Goal: Information Seeking & Learning: Learn about a topic

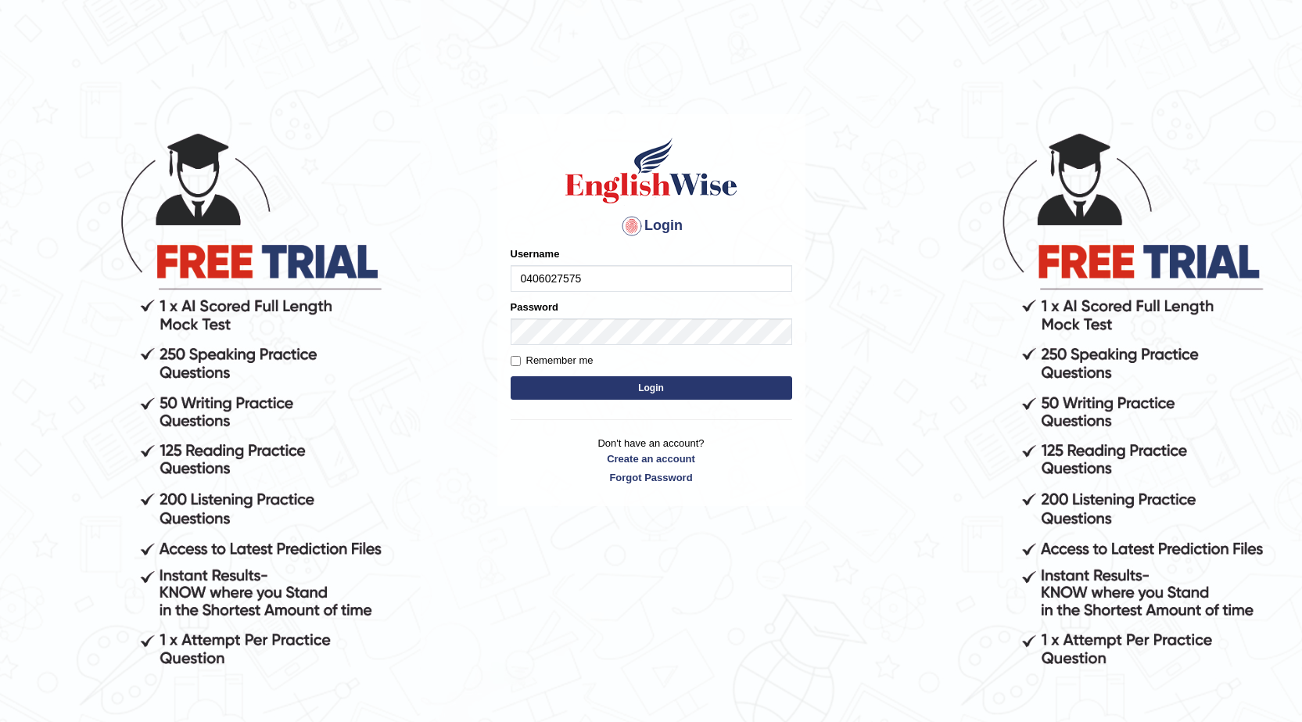
drag, startPoint x: 519, startPoint y: 279, endPoint x: 609, endPoint y: 295, distance: 91.3
click at [609, 295] on form "Please fix the following errors: Username 0406027575 Password Remember me Login" at bounding box center [652, 324] width 282 height 157
type input "0406027575"
click at [509, 318] on div "Login Please fix the following errors: Username 0406027575 Password Remember me…" at bounding box center [651, 310] width 308 height 392
click at [503, 299] on div "Login Please fix the following errors: Username 0406027575 Password Remember me…" at bounding box center [651, 310] width 308 height 392
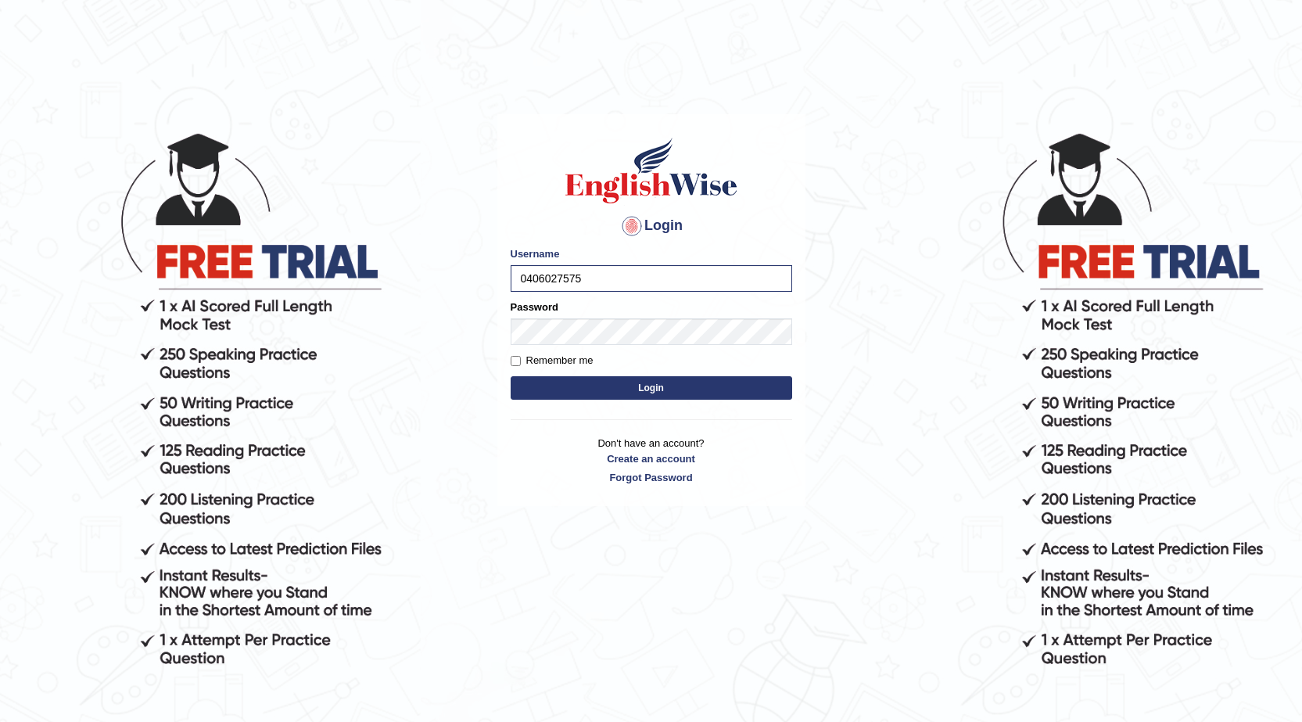
click at [508, 304] on div "Login Please fix the following errors: Username 0406027575 Password Remember me…" at bounding box center [651, 310] width 308 height 392
drag, startPoint x: 506, startPoint y: 303, endPoint x: 508, endPoint y: 327, distance: 24.4
click at [508, 320] on div "Login Please fix the following errors: Username 0406027575 Password Remember me…" at bounding box center [651, 310] width 308 height 392
click at [649, 387] on button "Login" at bounding box center [652, 387] width 282 height 23
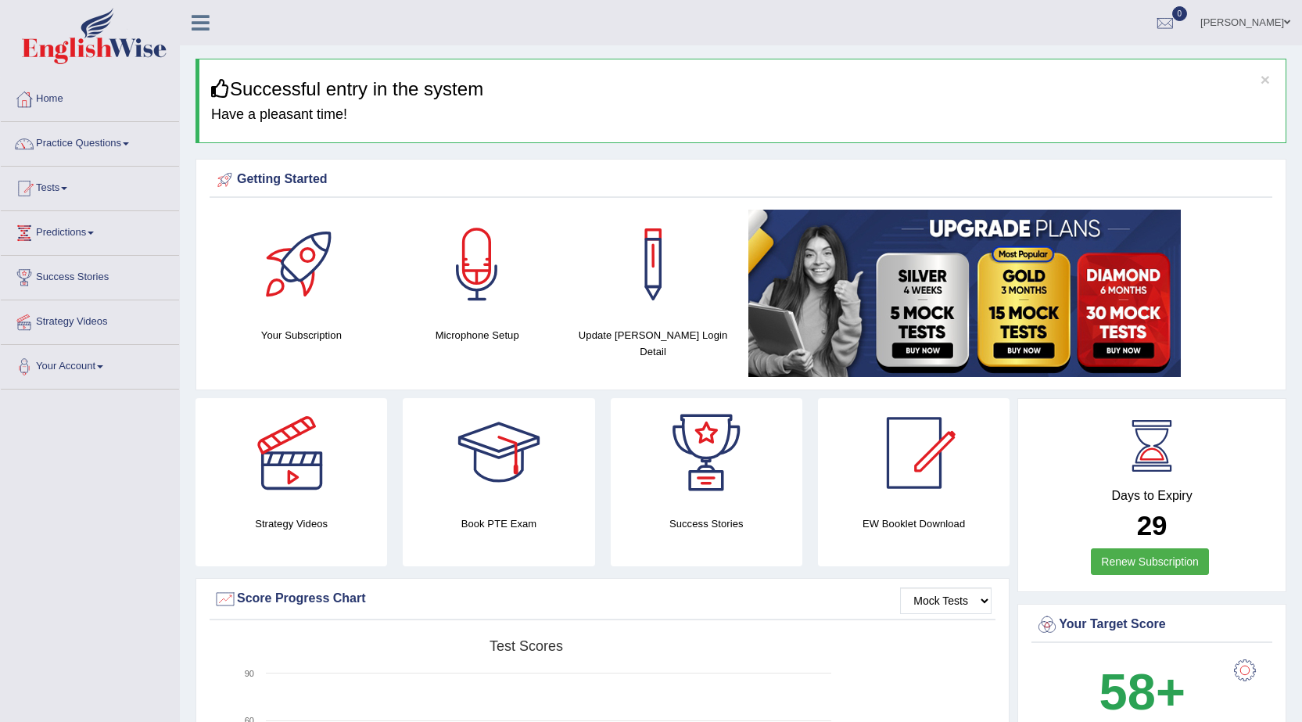
click at [51, 182] on link "Tests" at bounding box center [90, 186] width 178 height 39
click at [117, 227] on link "Take Practice Sectional Test" at bounding box center [102, 224] width 146 height 28
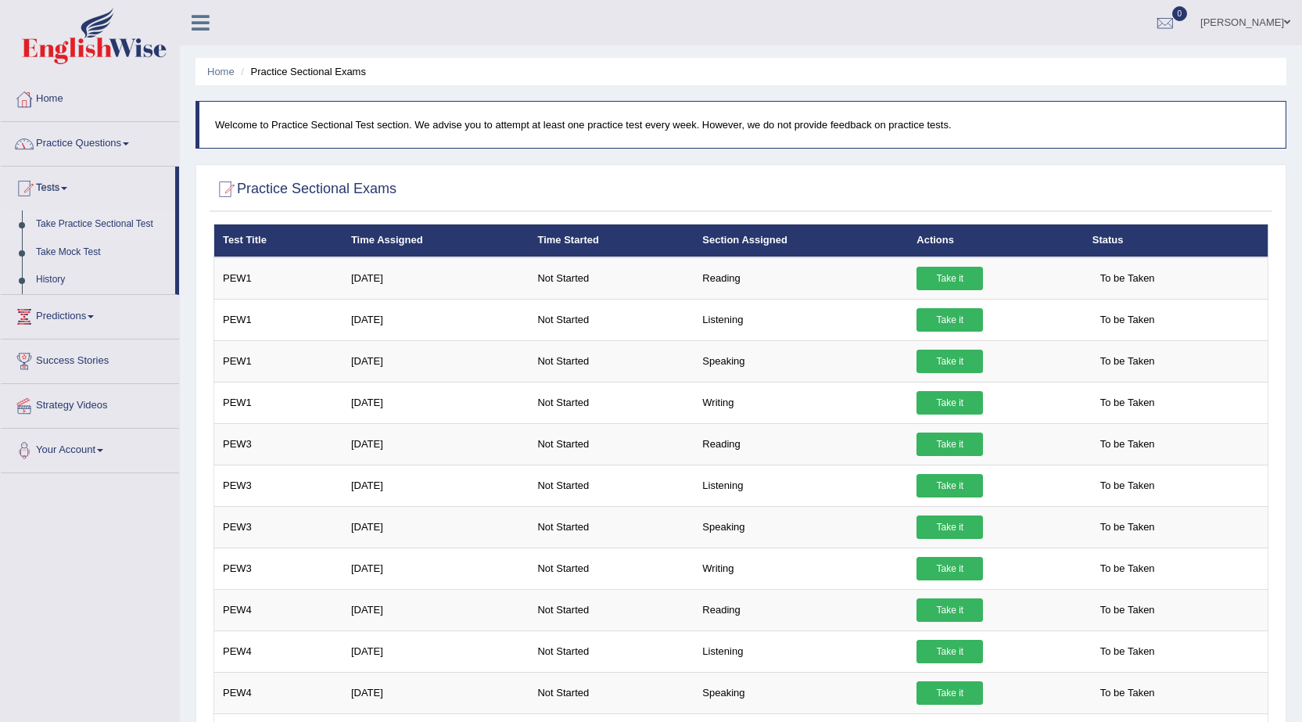
click at [108, 138] on link "Practice Questions" at bounding box center [90, 141] width 178 height 39
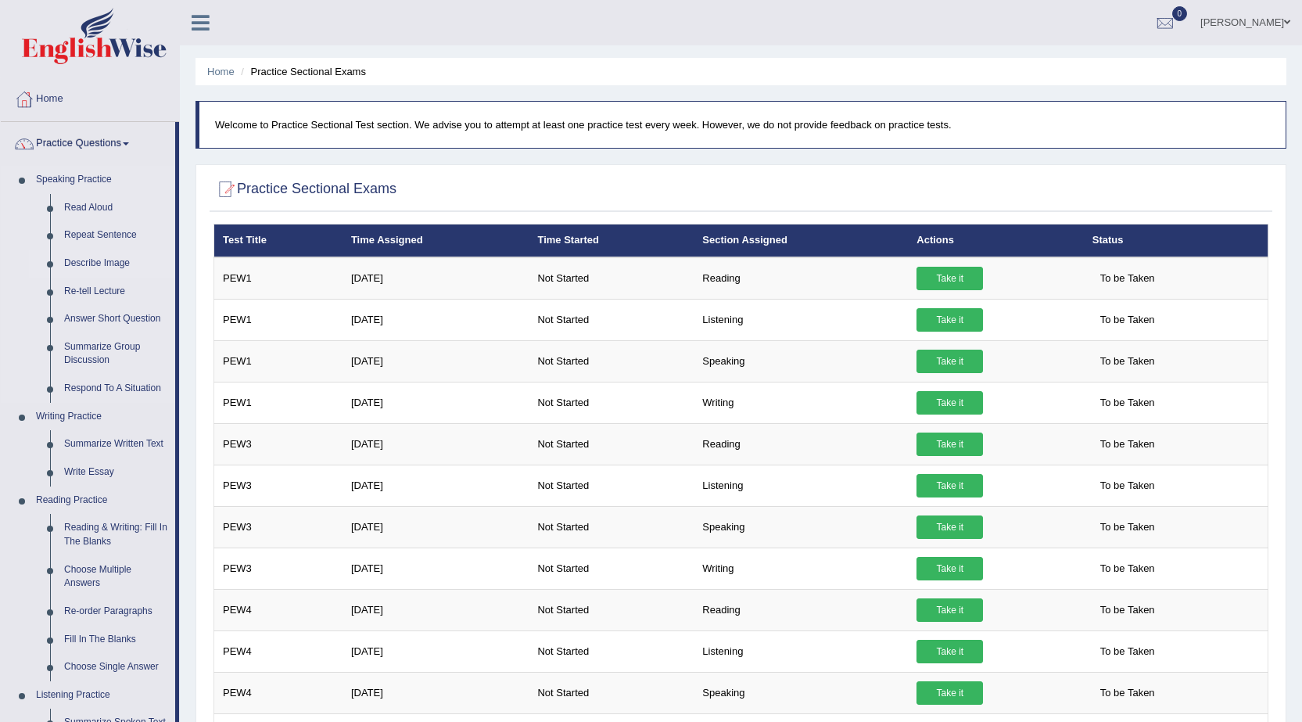
click at [96, 264] on link "Describe Image" at bounding box center [116, 263] width 118 height 28
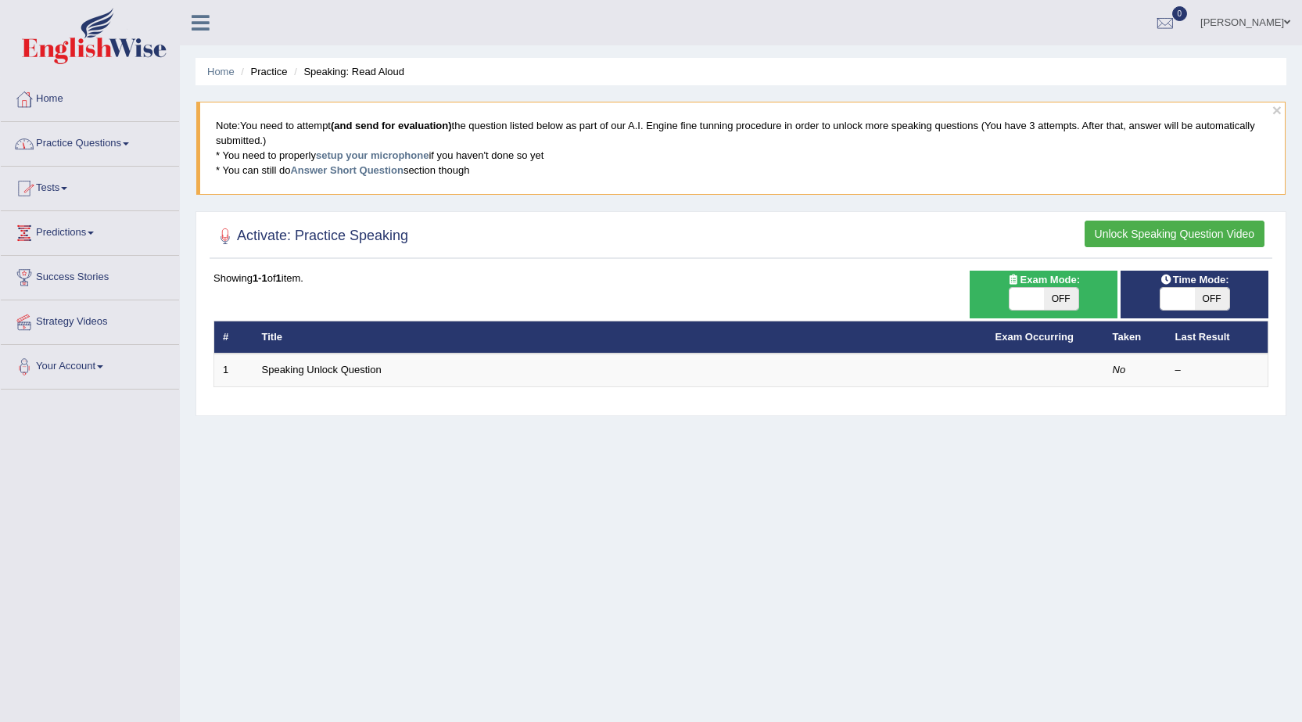
click at [113, 145] on link "Practice Questions" at bounding box center [90, 141] width 178 height 39
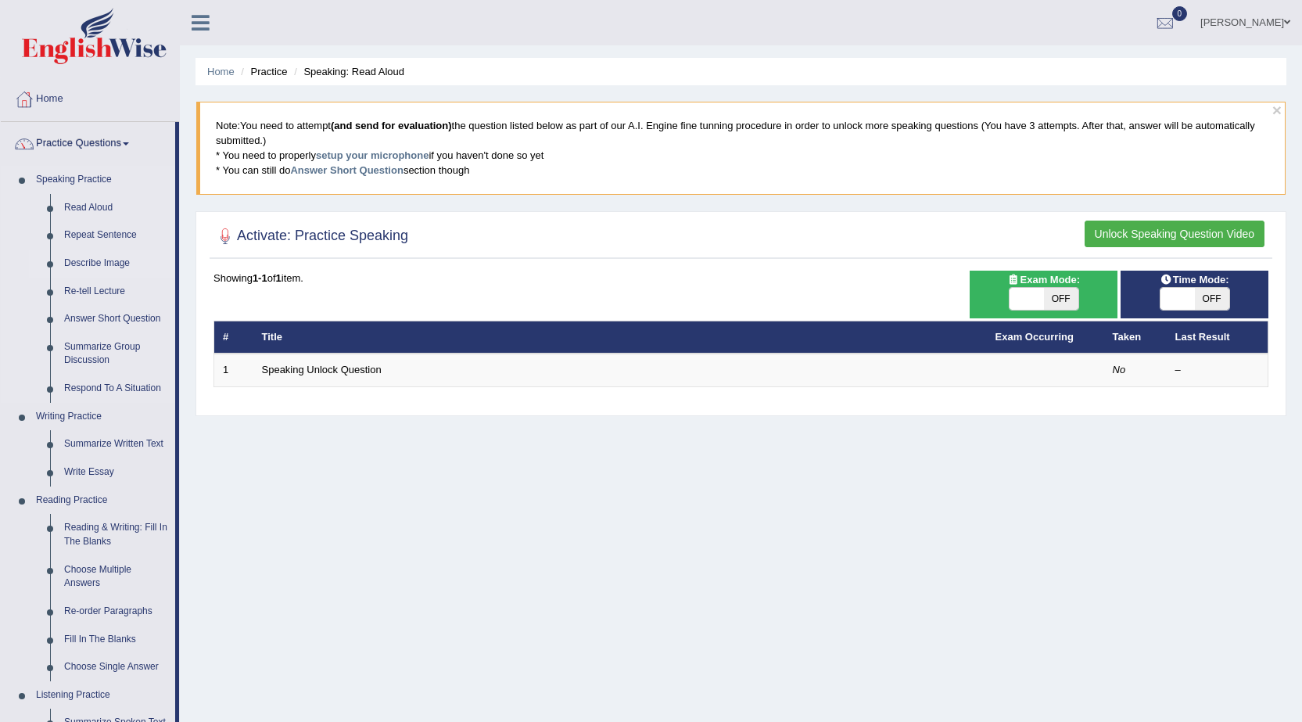
click at [93, 258] on link "Describe Image" at bounding box center [116, 263] width 118 height 28
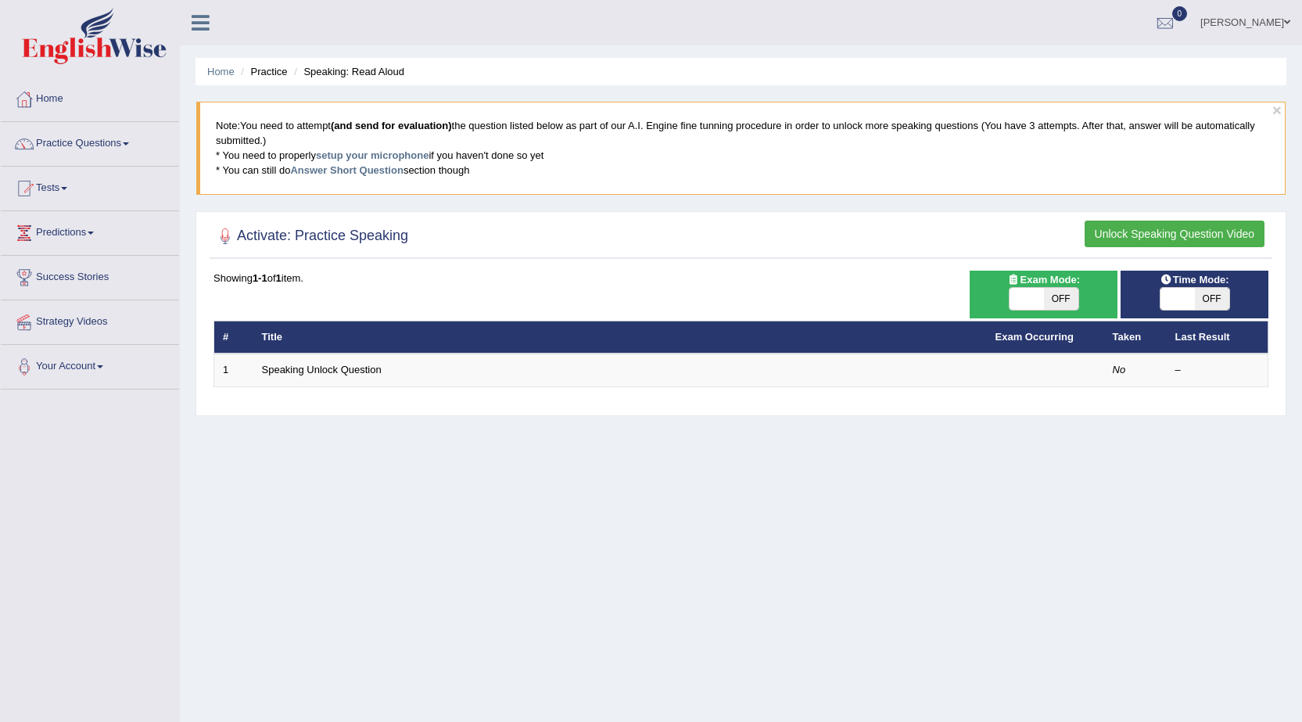
click at [98, 141] on link "Practice Questions" at bounding box center [90, 141] width 178 height 39
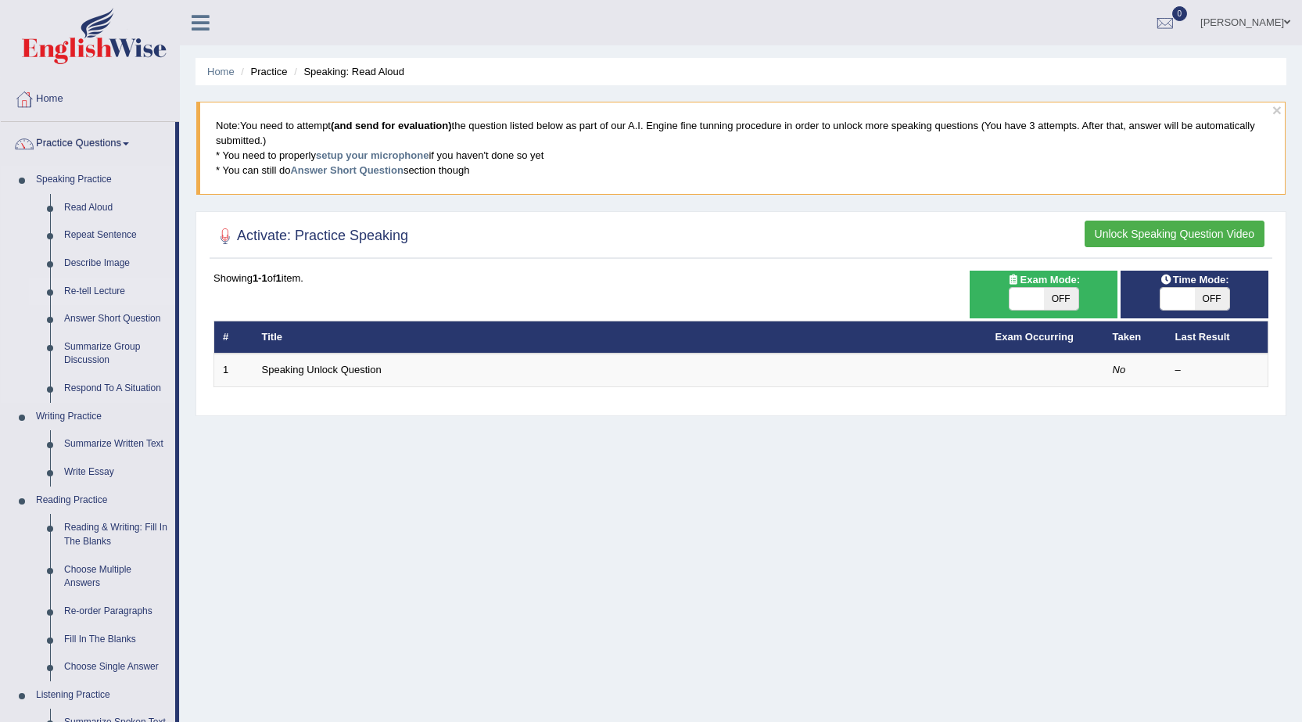
click at [99, 289] on link "Re-tell Lecture" at bounding box center [116, 292] width 118 height 28
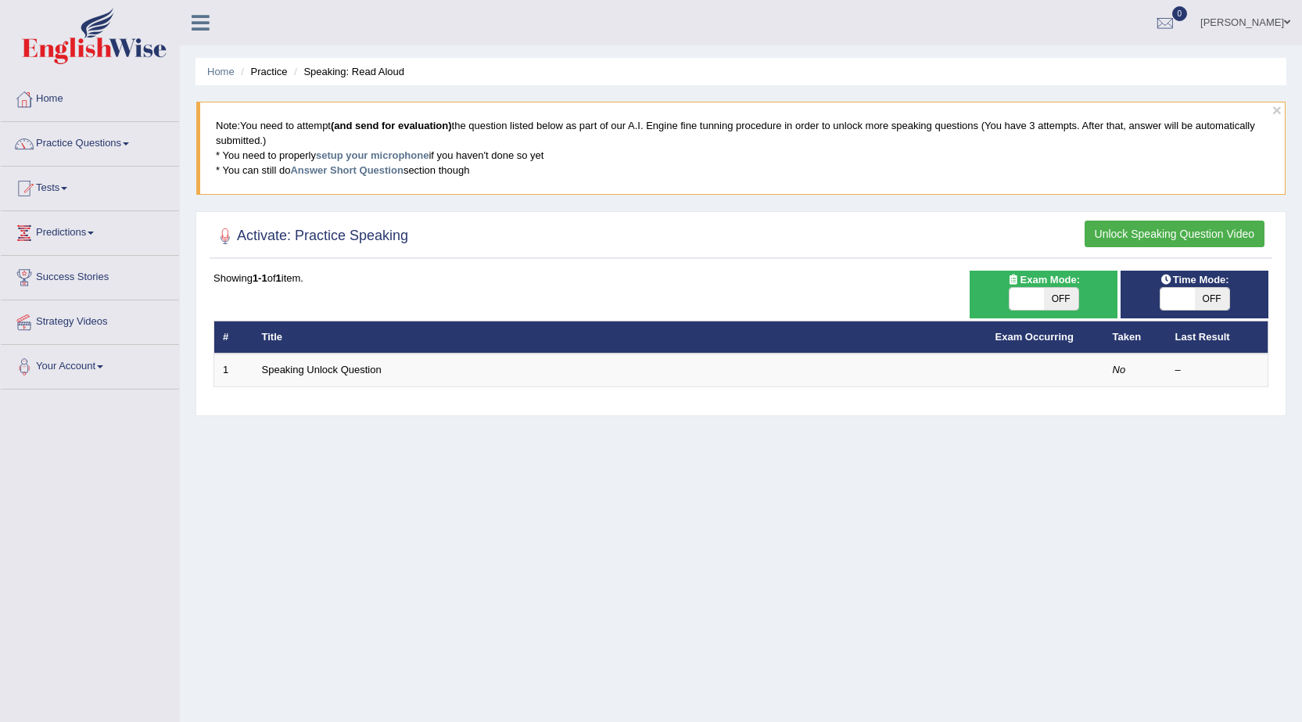
click at [80, 144] on link "Practice Questions" at bounding box center [90, 141] width 178 height 39
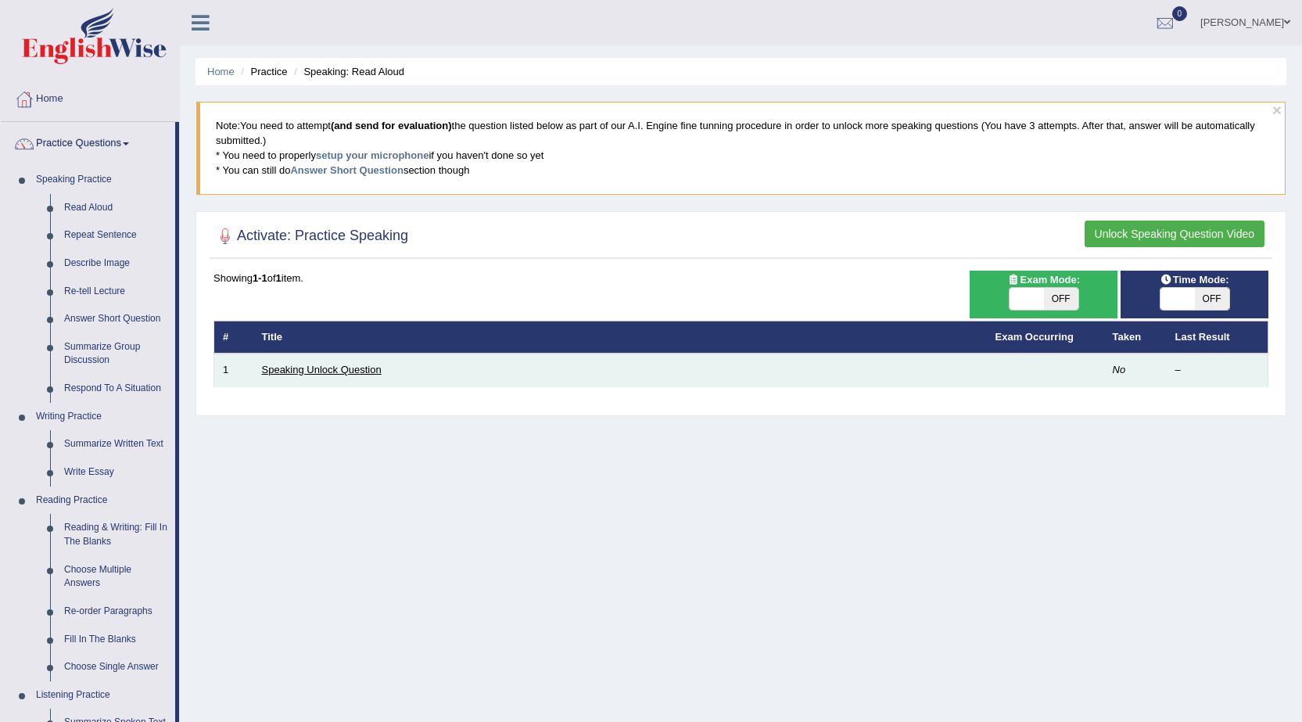
click at [313, 366] on link "Speaking Unlock Question" at bounding box center [322, 370] width 120 height 12
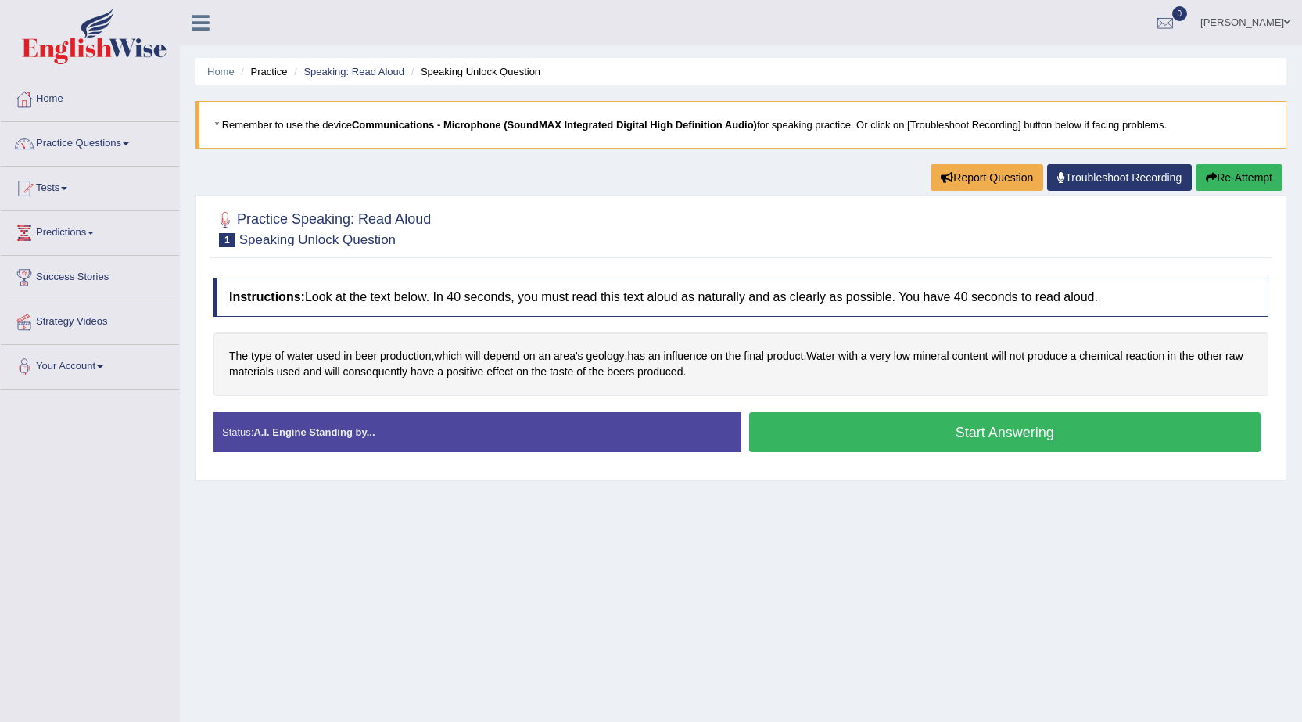
click at [975, 433] on button "Start Answering" at bounding box center [1005, 432] width 512 height 40
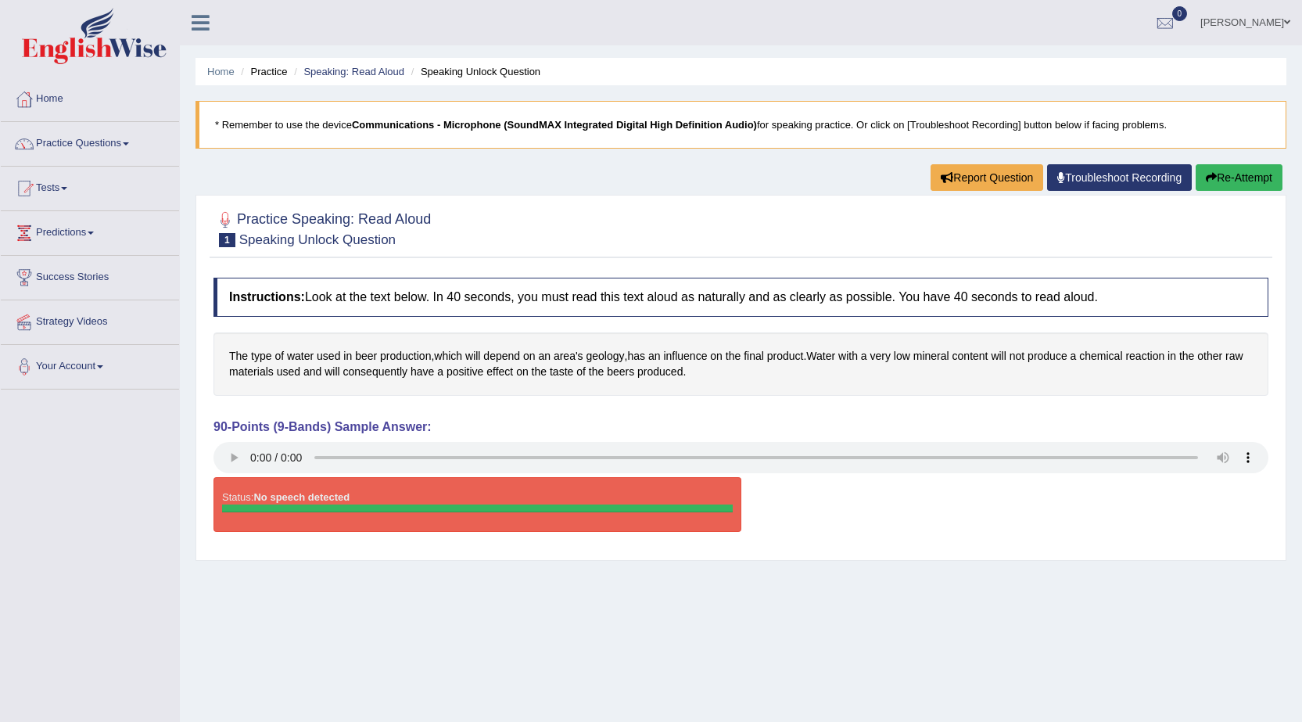
click at [97, 136] on link "Practice Questions" at bounding box center [90, 141] width 178 height 39
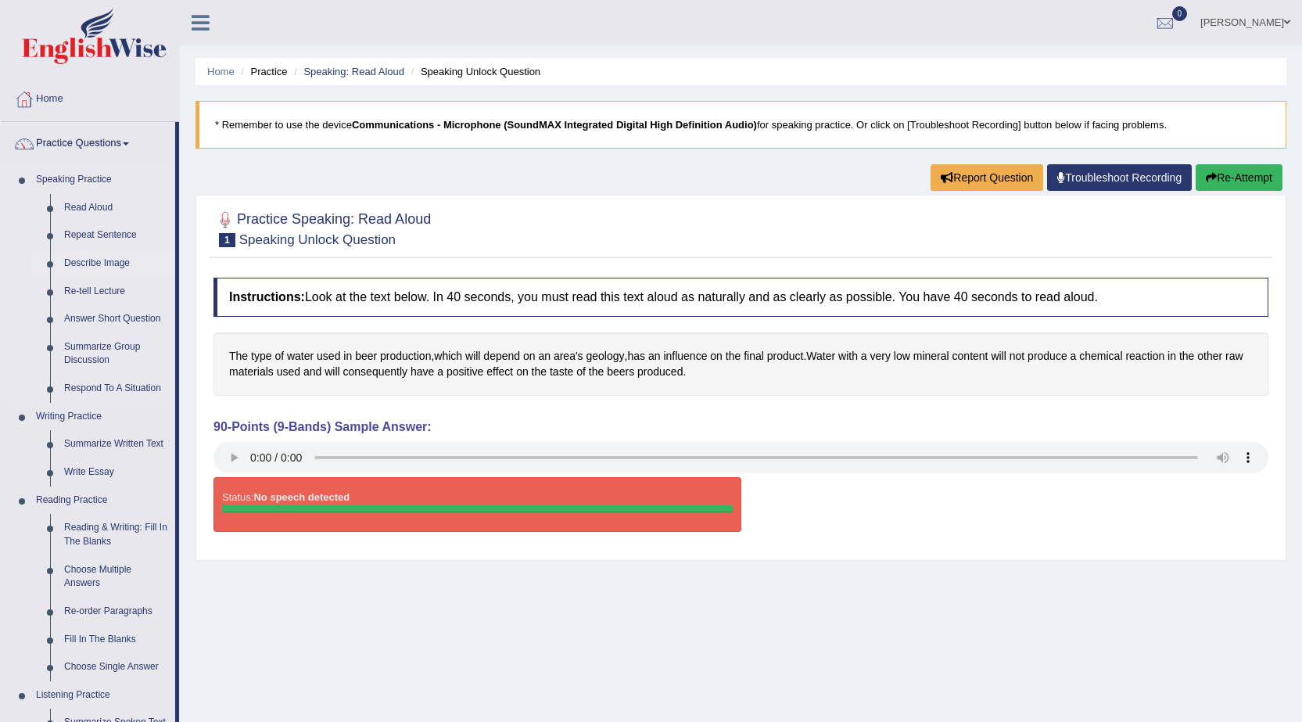
click at [109, 262] on link "Describe Image" at bounding box center [116, 263] width 118 height 28
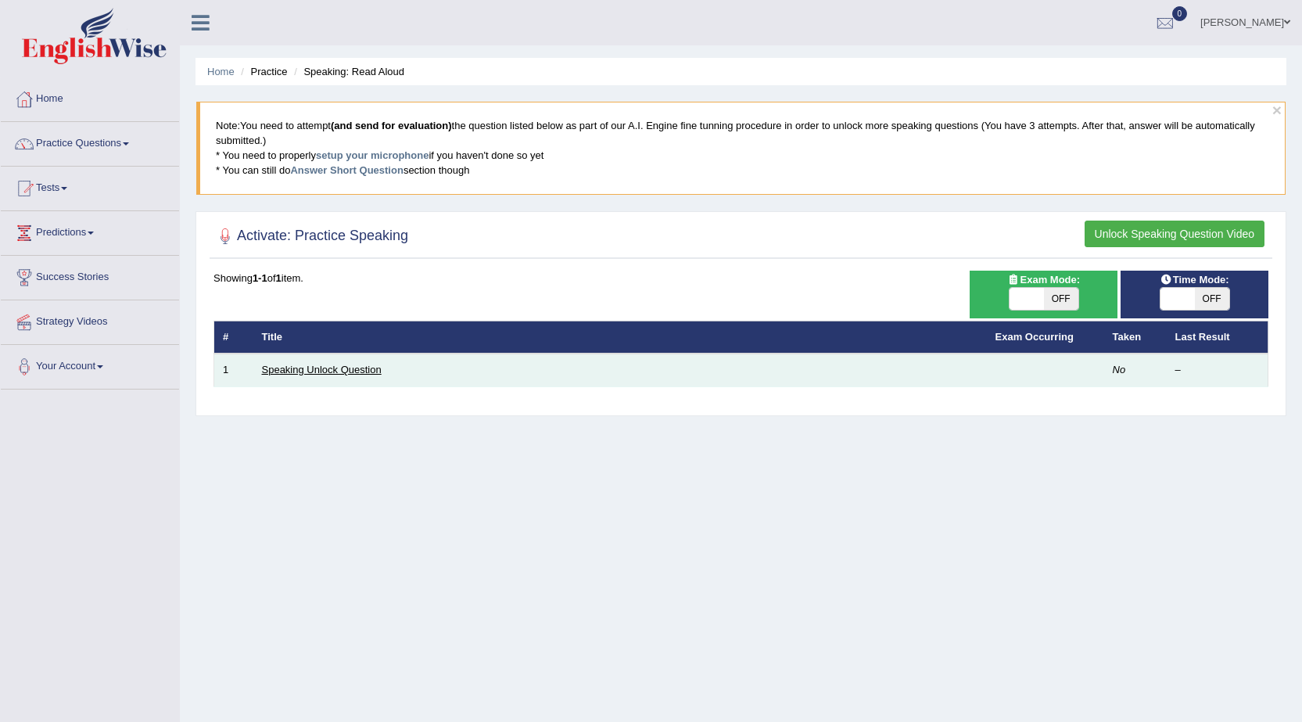
click at [330, 372] on link "Speaking Unlock Question" at bounding box center [322, 370] width 120 height 12
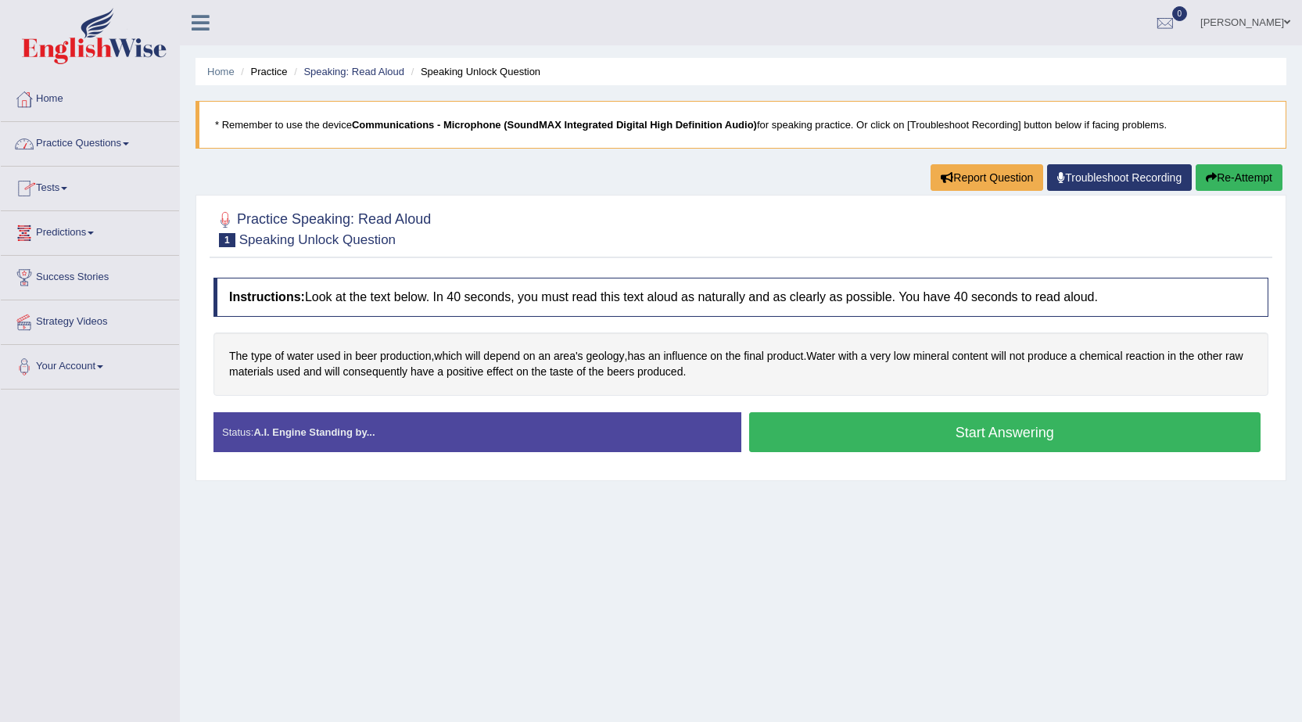
click at [62, 191] on link "Tests" at bounding box center [90, 186] width 178 height 39
click at [61, 219] on link "Take Practice Sectional Test" at bounding box center [102, 224] width 146 height 28
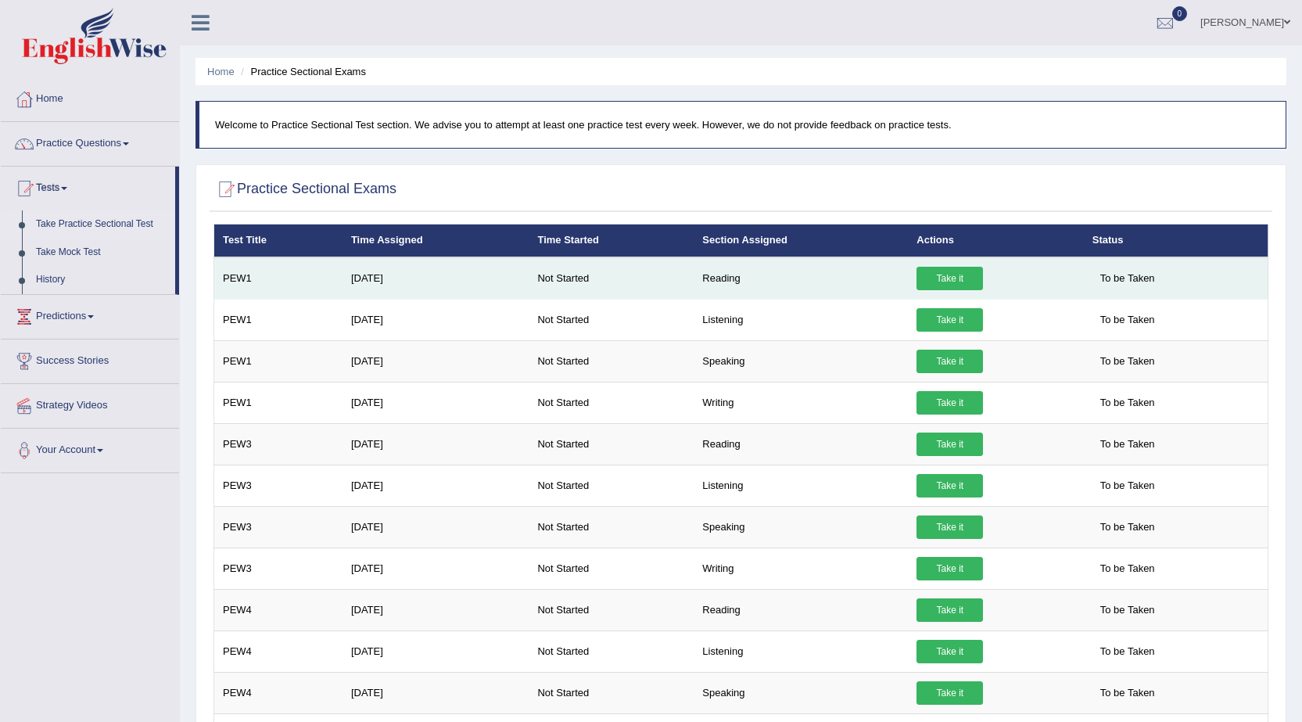
drag, startPoint x: 0, startPoint y: 0, endPoint x: 283, endPoint y: 292, distance: 407.0
click at [283, 292] on td "PEW1" at bounding box center [278, 278] width 128 height 42
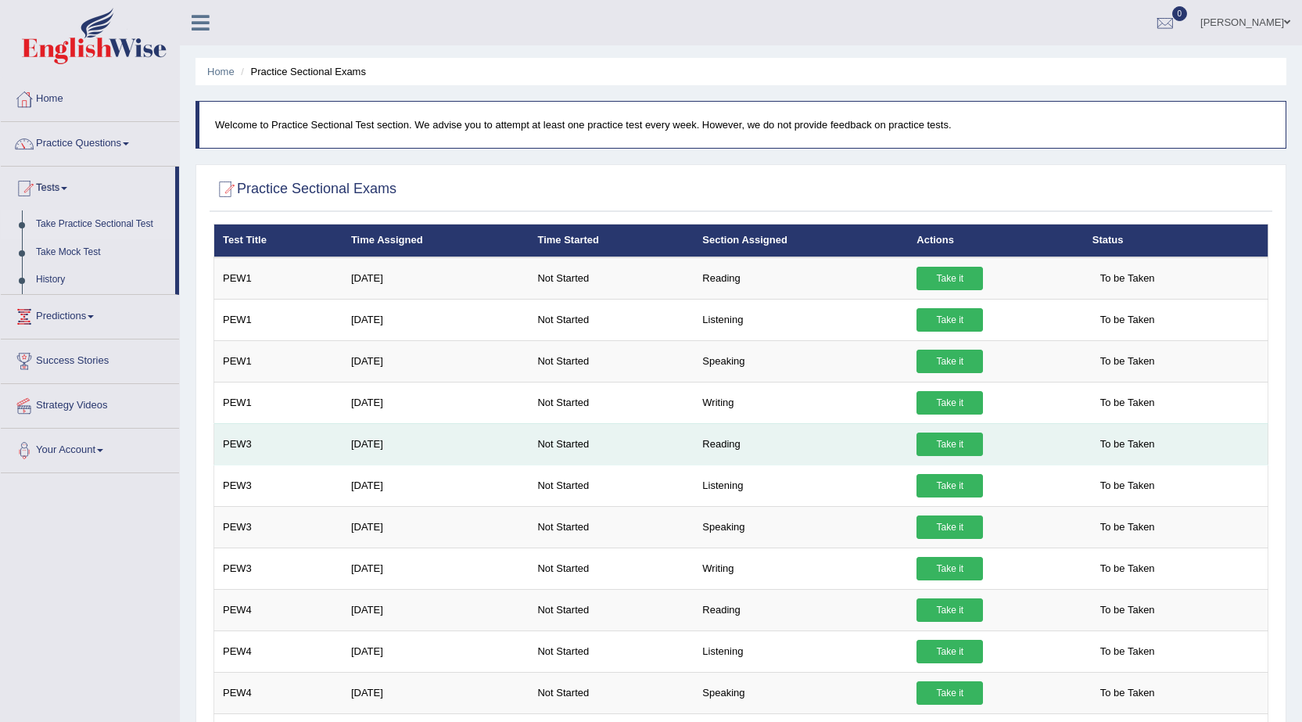
click at [319, 457] on td "PEW3" at bounding box center [278, 443] width 128 height 41
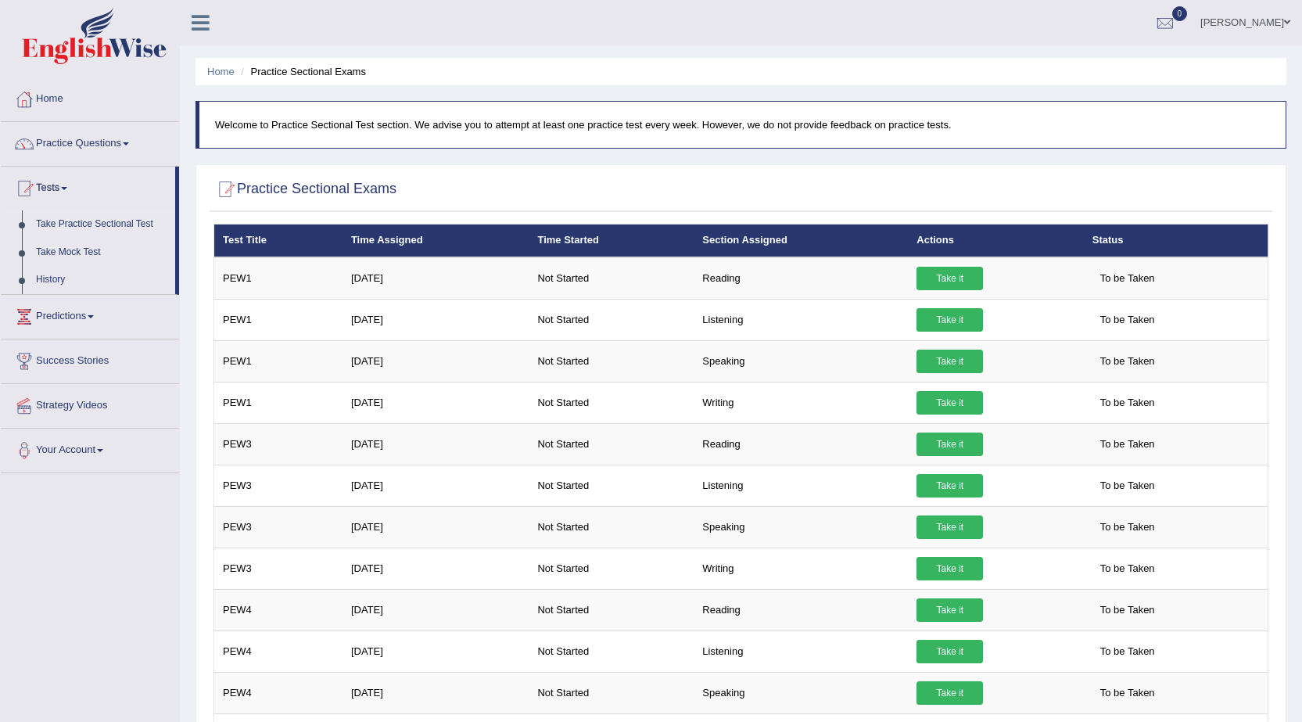
click at [134, 224] on link "Take Practice Sectional Test" at bounding box center [102, 224] width 146 height 28
click at [120, 222] on link "Take Practice Sectional Test" at bounding box center [102, 224] width 146 height 28
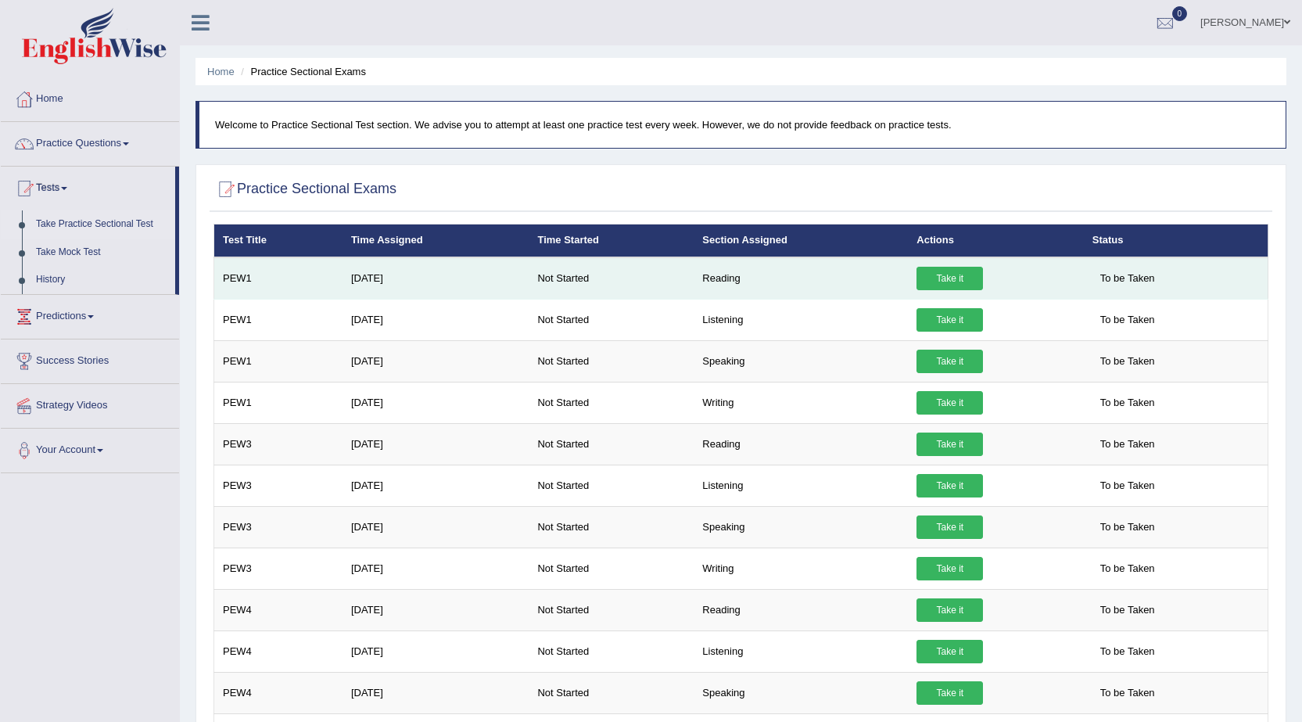
click at [719, 275] on td "Reading" at bounding box center [801, 278] width 214 height 42
click at [948, 284] on link "Take it" at bounding box center [949, 278] width 66 height 23
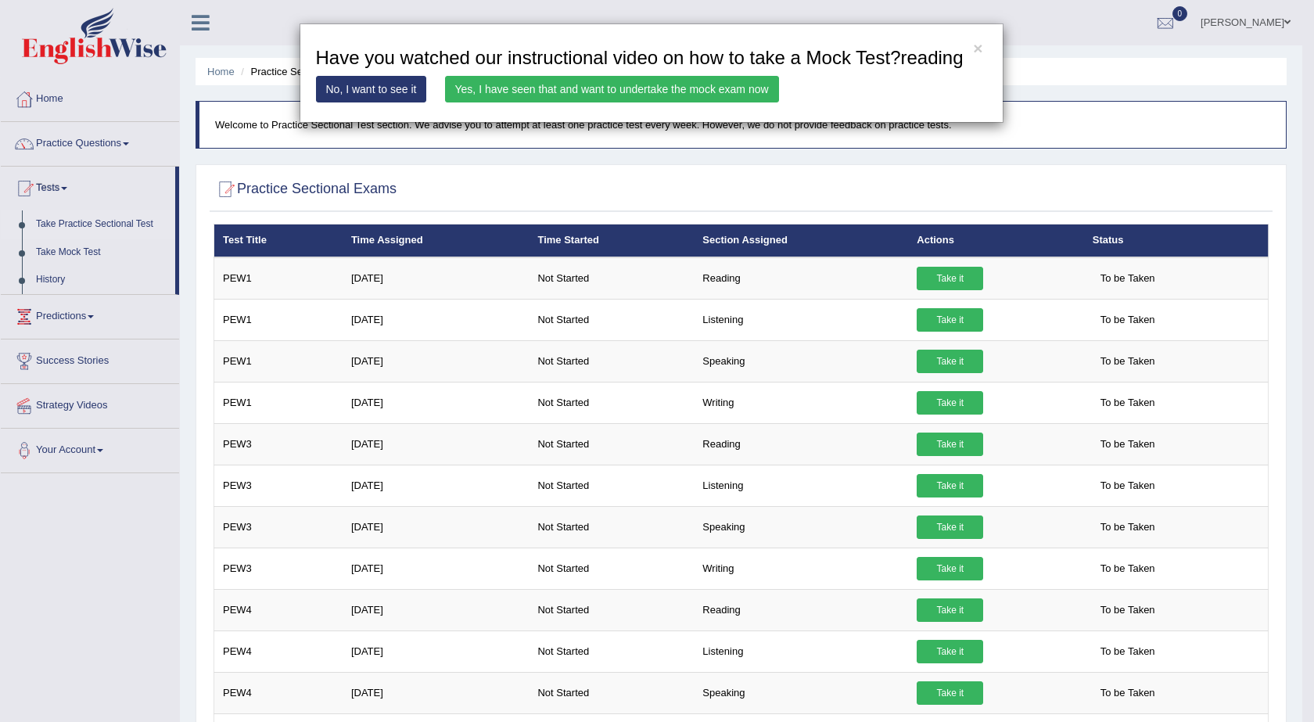
click at [623, 86] on link "Yes, I have seen that and want to undertake the mock exam now" at bounding box center [612, 89] width 334 height 27
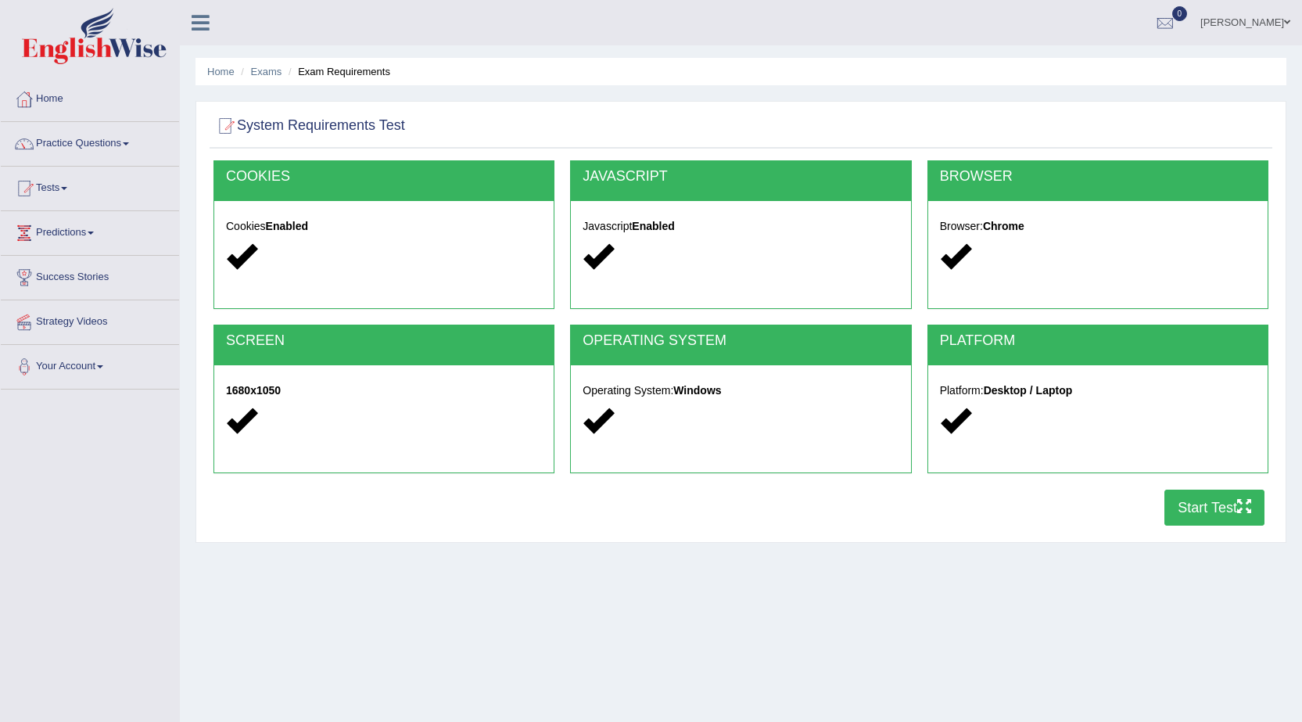
click at [1217, 501] on button "Start Test" at bounding box center [1214, 507] width 100 height 36
